Goal: Navigation & Orientation: Go to known website

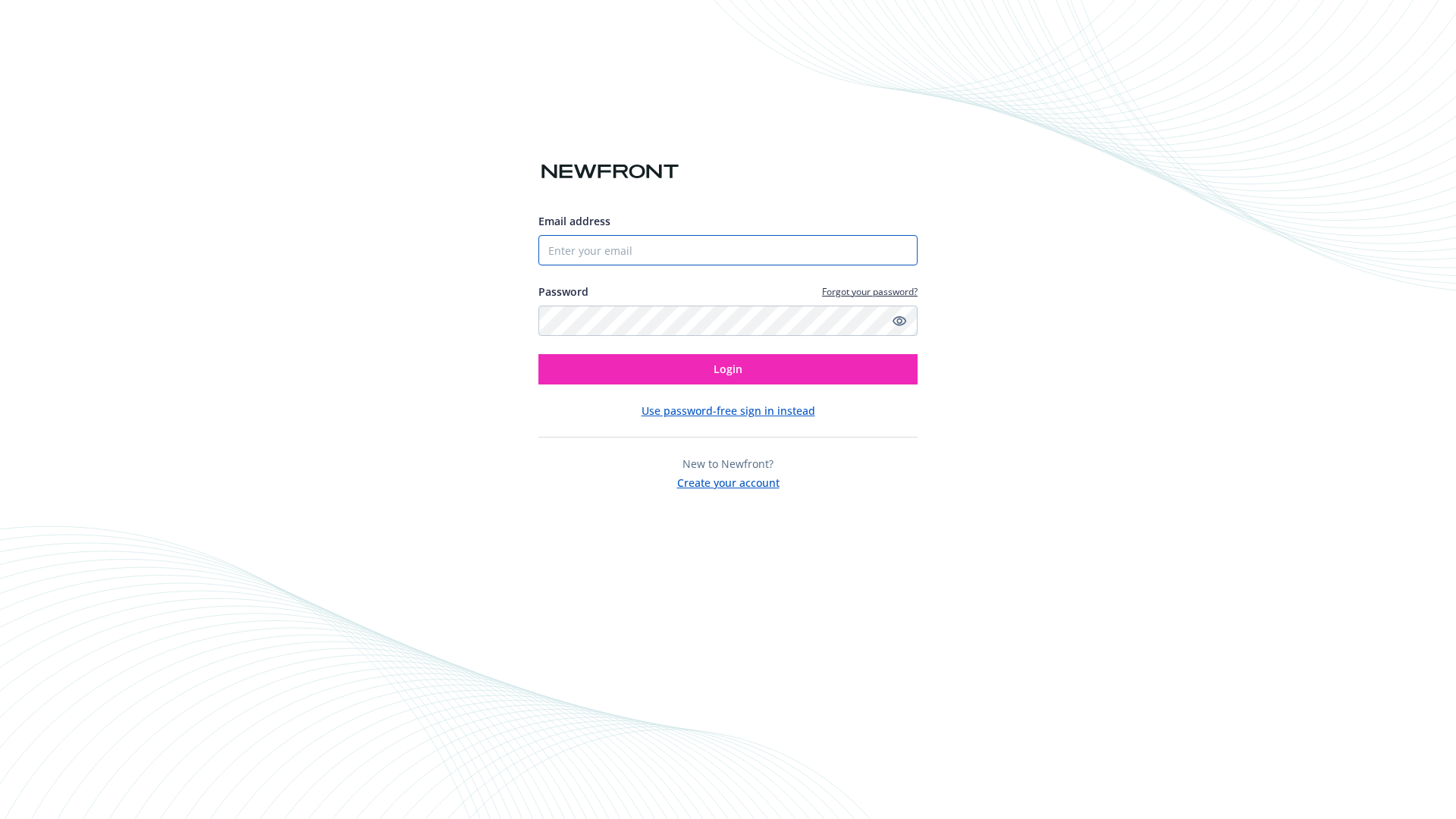
click at [634, 254] on input "Email address" at bounding box center [728, 250] width 379 height 30
paste input "[EMAIL_ADDRESS][DOMAIN_NAME]"
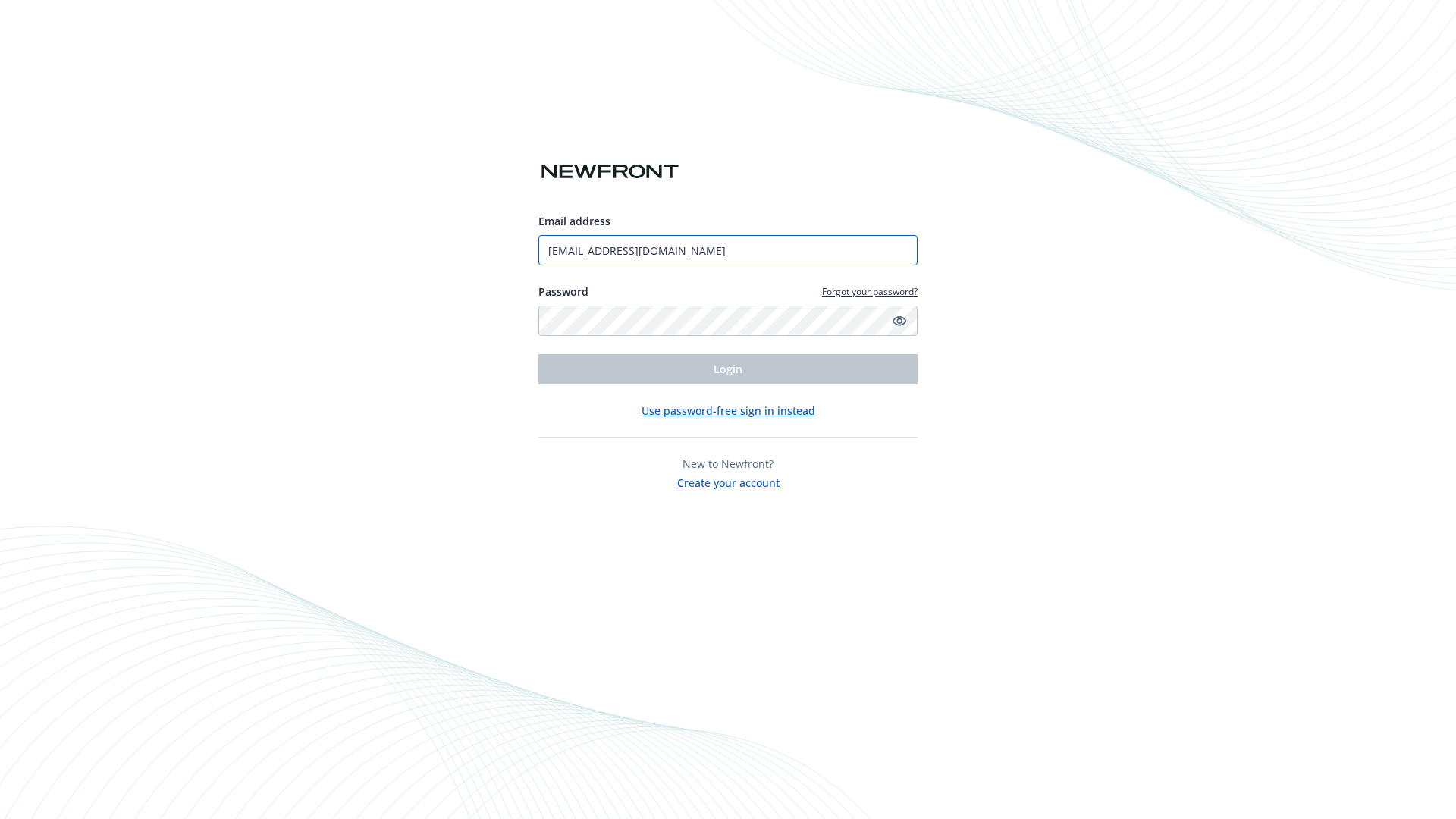
type input "[EMAIL_ADDRESS][DOMAIN_NAME]"
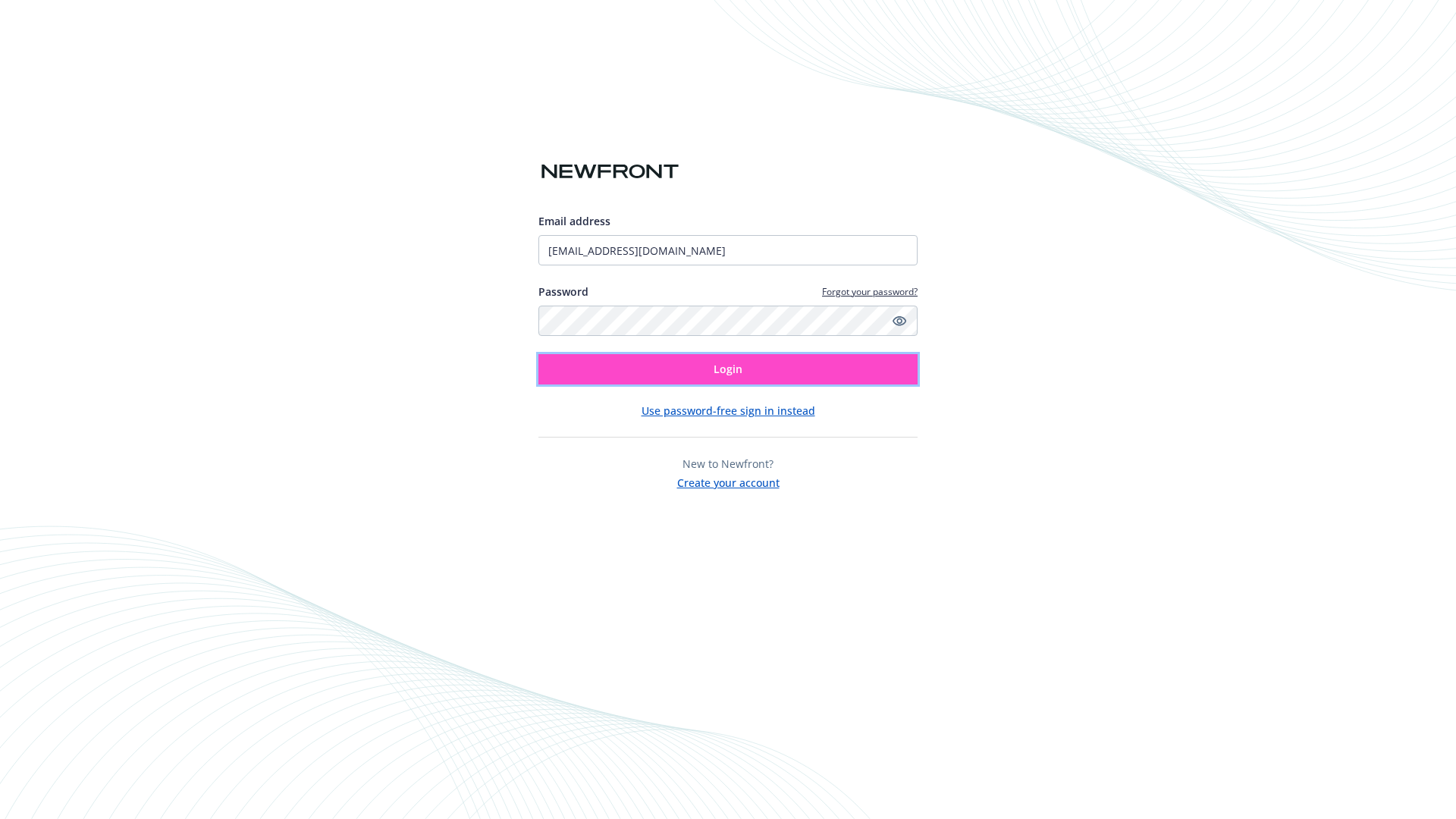
click at [844, 367] on button "Login" at bounding box center [728, 370] width 379 height 30
